Goal: Download file/media

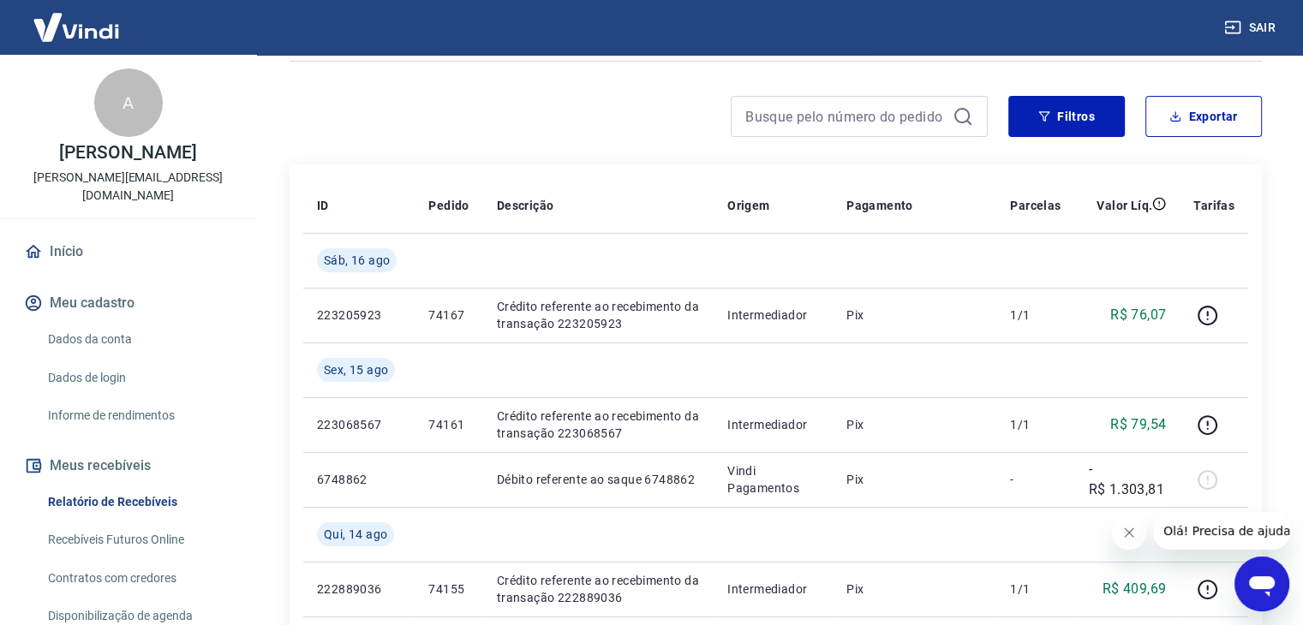
scroll to position [171, 0]
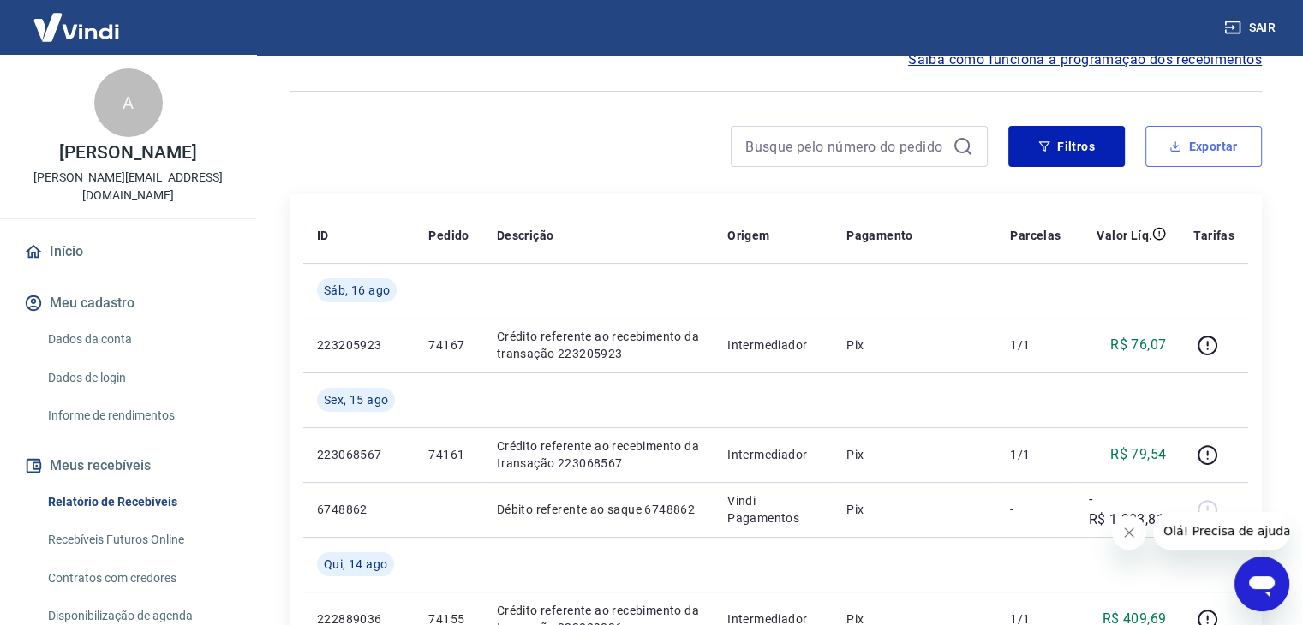
click at [1196, 141] on button "Exportar" at bounding box center [1203, 146] width 117 height 41
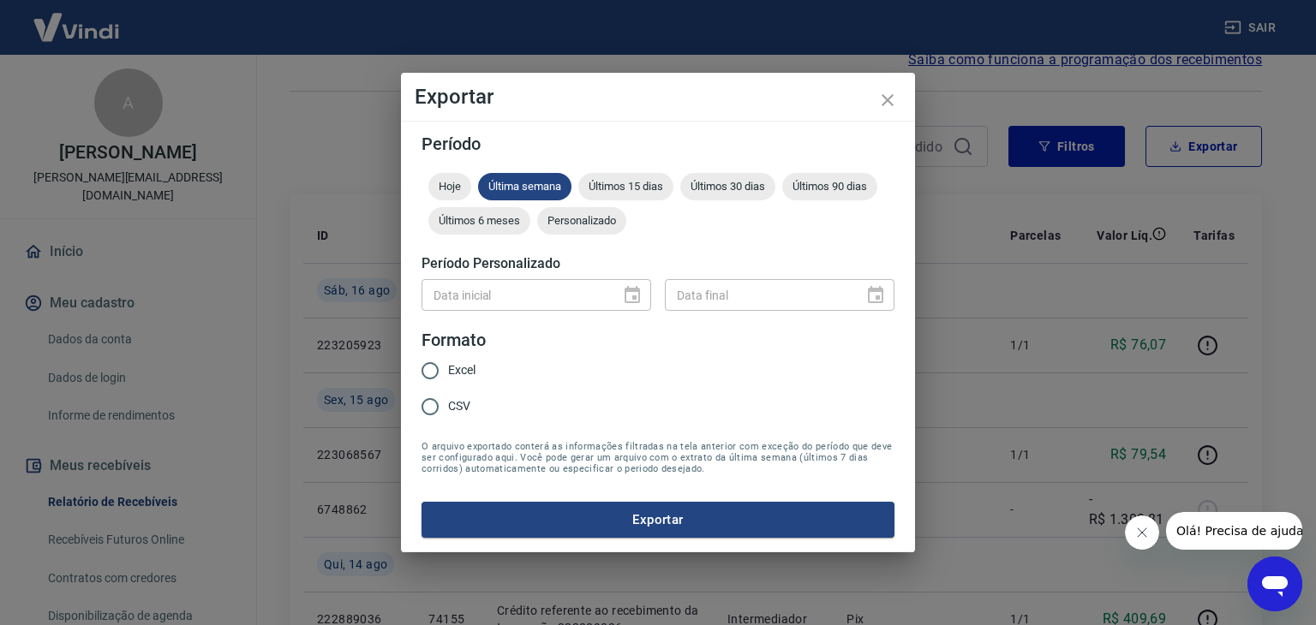
click at [428, 370] on input "Excel" at bounding box center [430, 371] width 36 height 36
radio input "true"
click at [834, 185] on span "Últimos 90 dias" at bounding box center [829, 186] width 95 height 13
click at [648, 513] on button "Exportar" at bounding box center [658, 520] width 473 height 36
